Goal: Information Seeking & Learning: Understand process/instructions

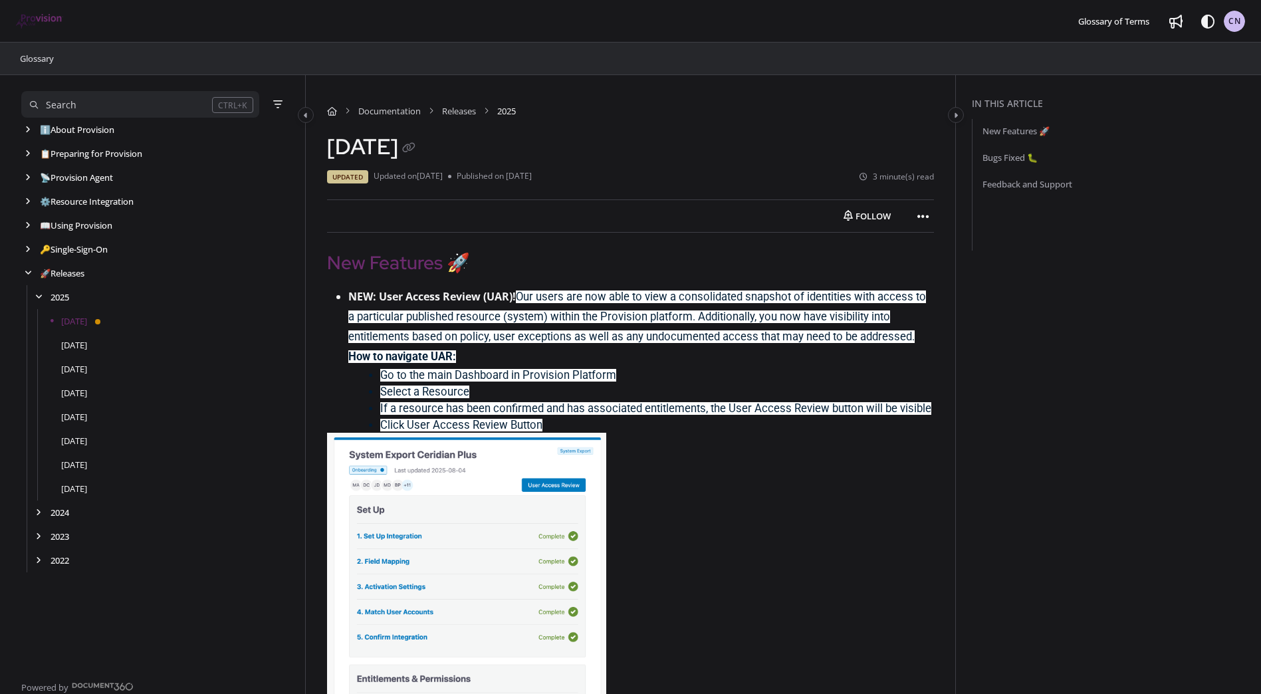
click at [718, 464] on p at bounding box center [630, 605] width 607 height 344
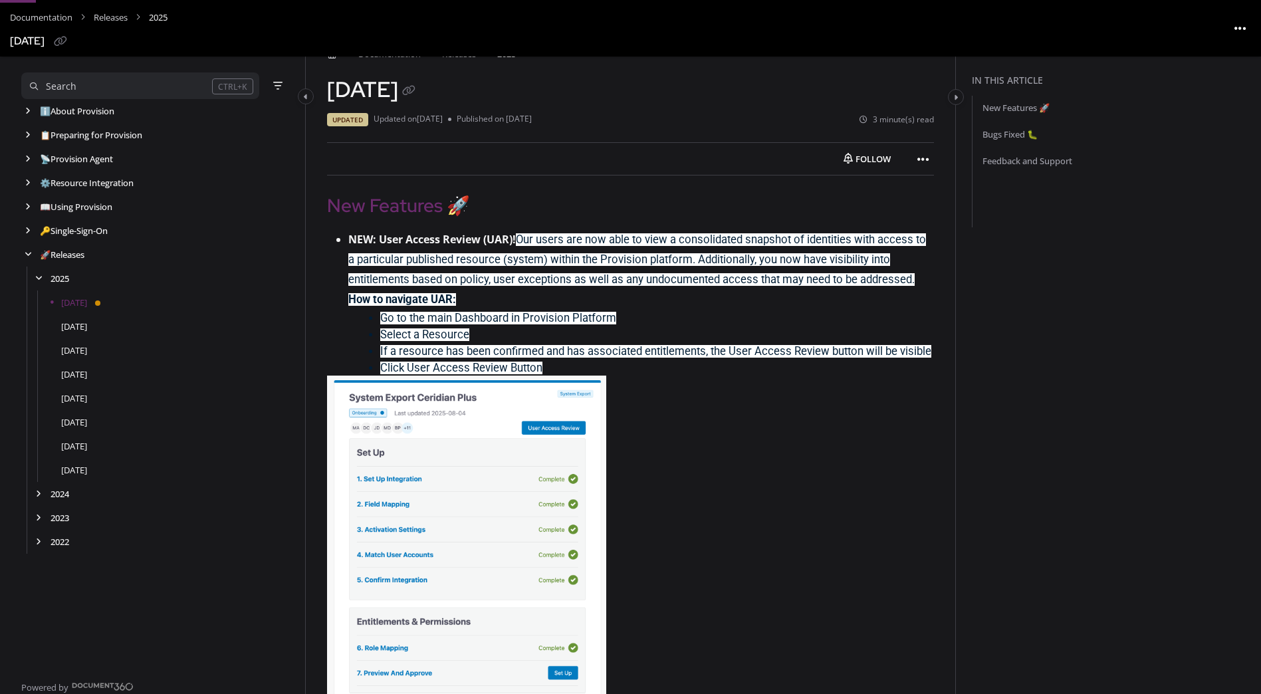
scroll to position [88, 0]
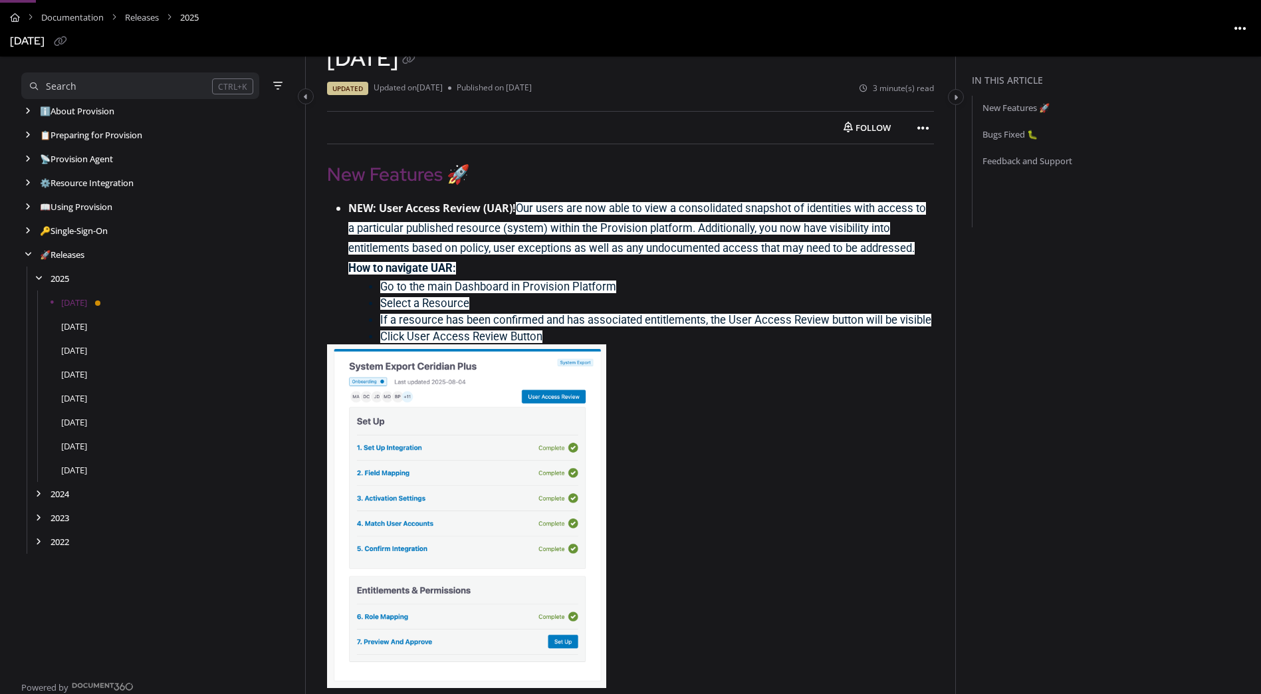
click at [645, 232] on span "Our users are now able to view a consolidated snapshot of identities with acces…" at bounding box center [637, 228] width 578 height 53
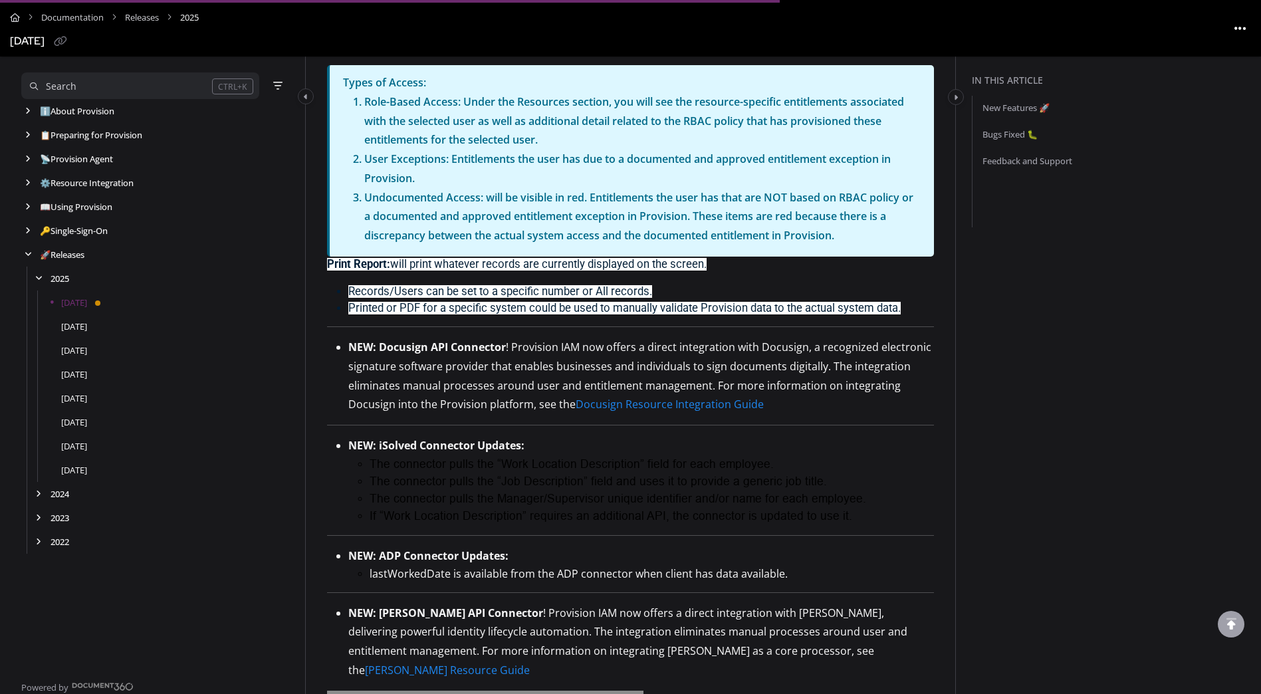
scroll to position [1927, 0]
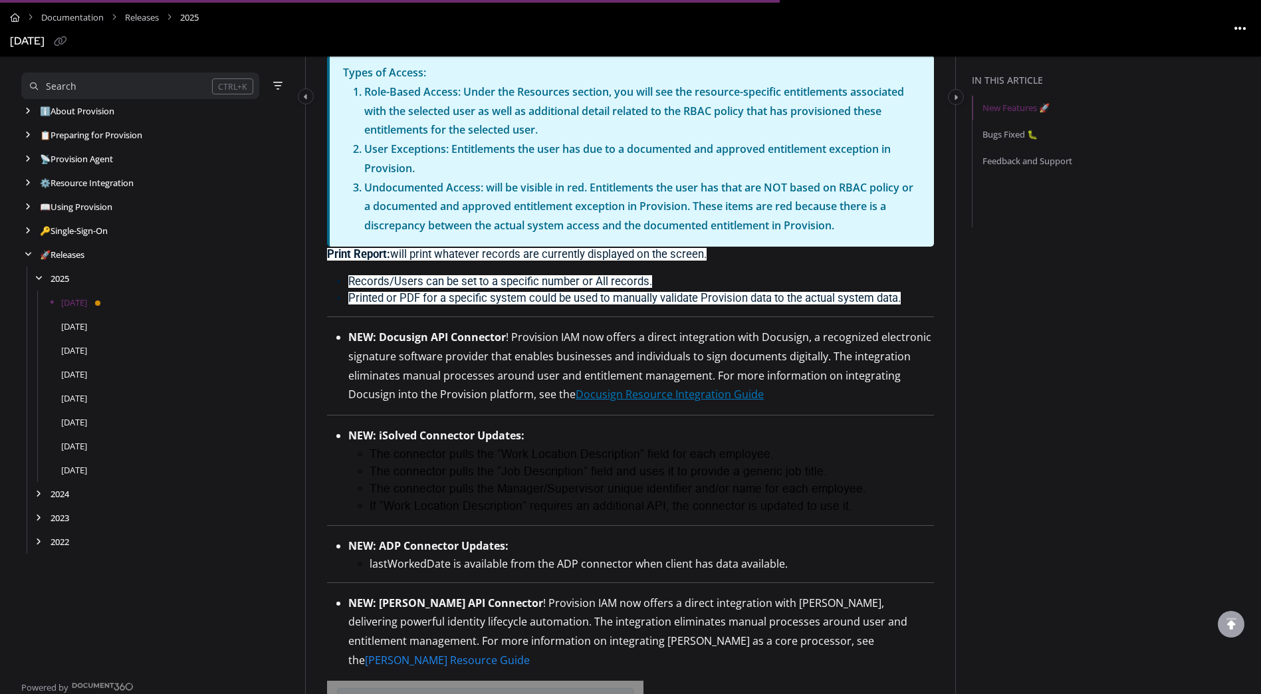
click at [741, 398] on link "Docusign Resource Integration Guide" at bounding box center [670, 394] width 188 height 15
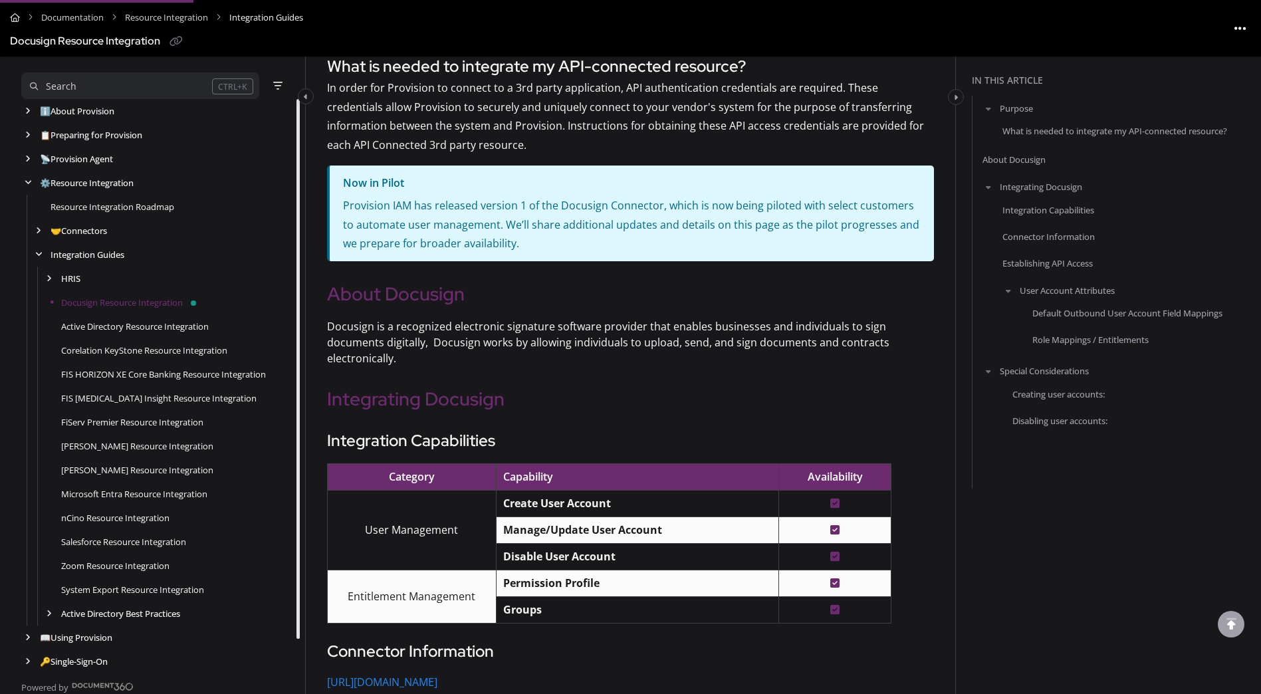
scroll to position [399, 0]
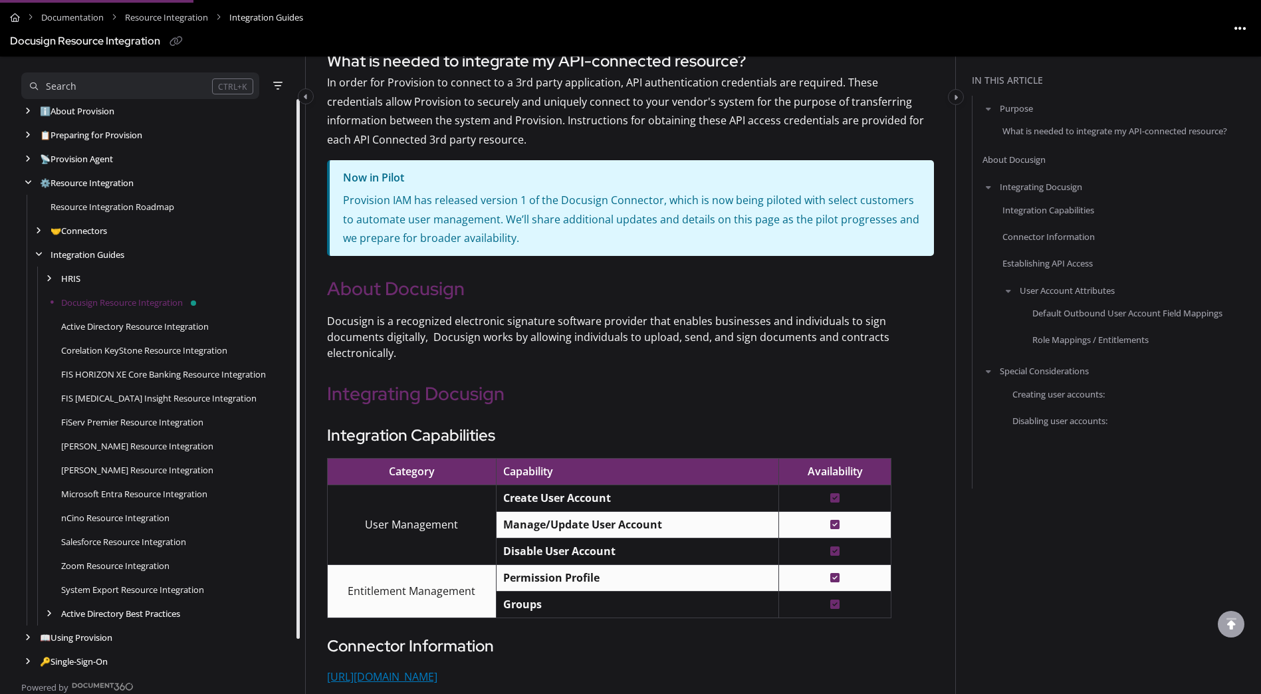
click at [437, 669] on link "[URL][DOMAIN_NAME]" at bounding box center [382, 676] width 110 height 15
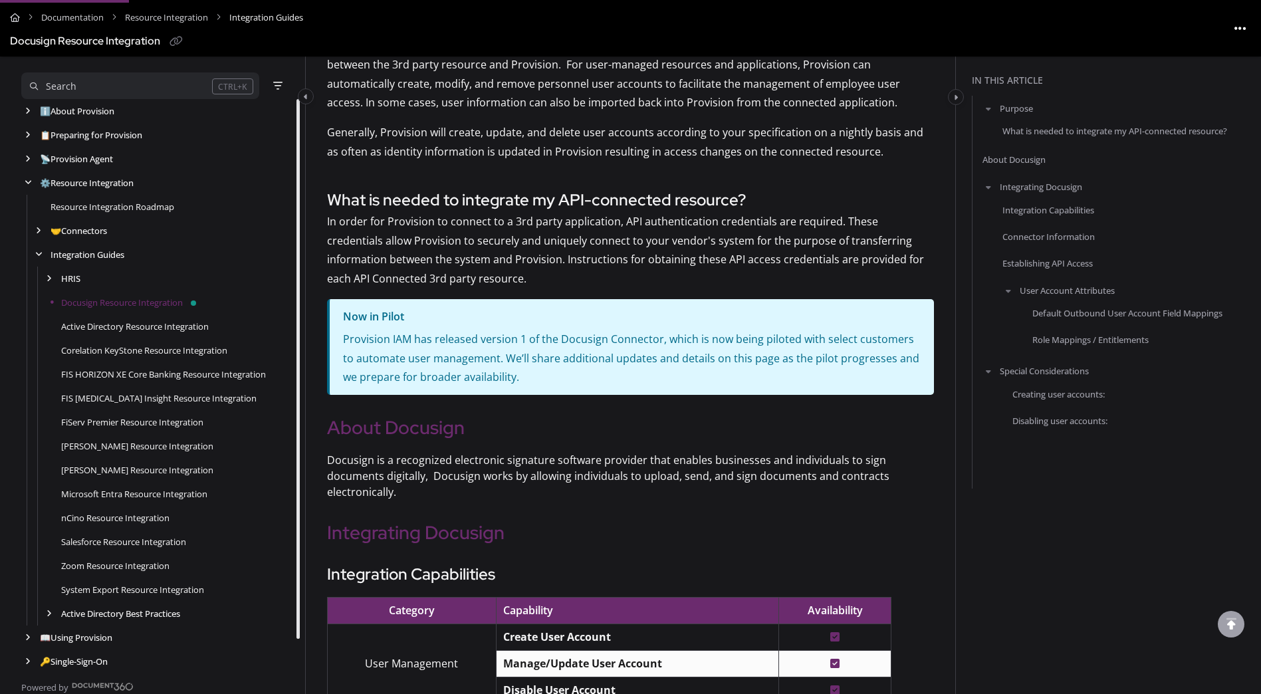
scroll to position [266, 0]
